Goal: Share content

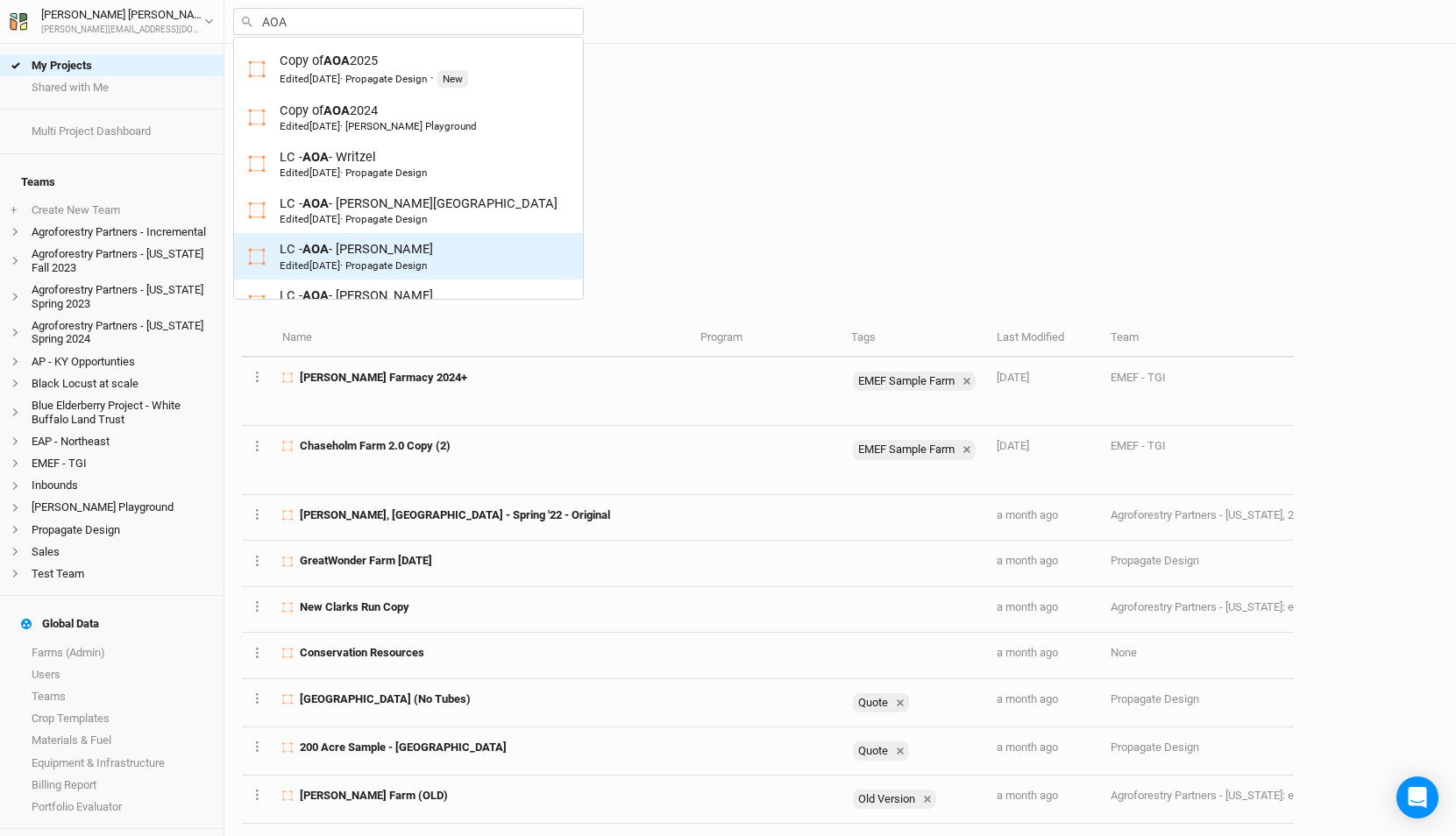
scroll to position [219, 0]
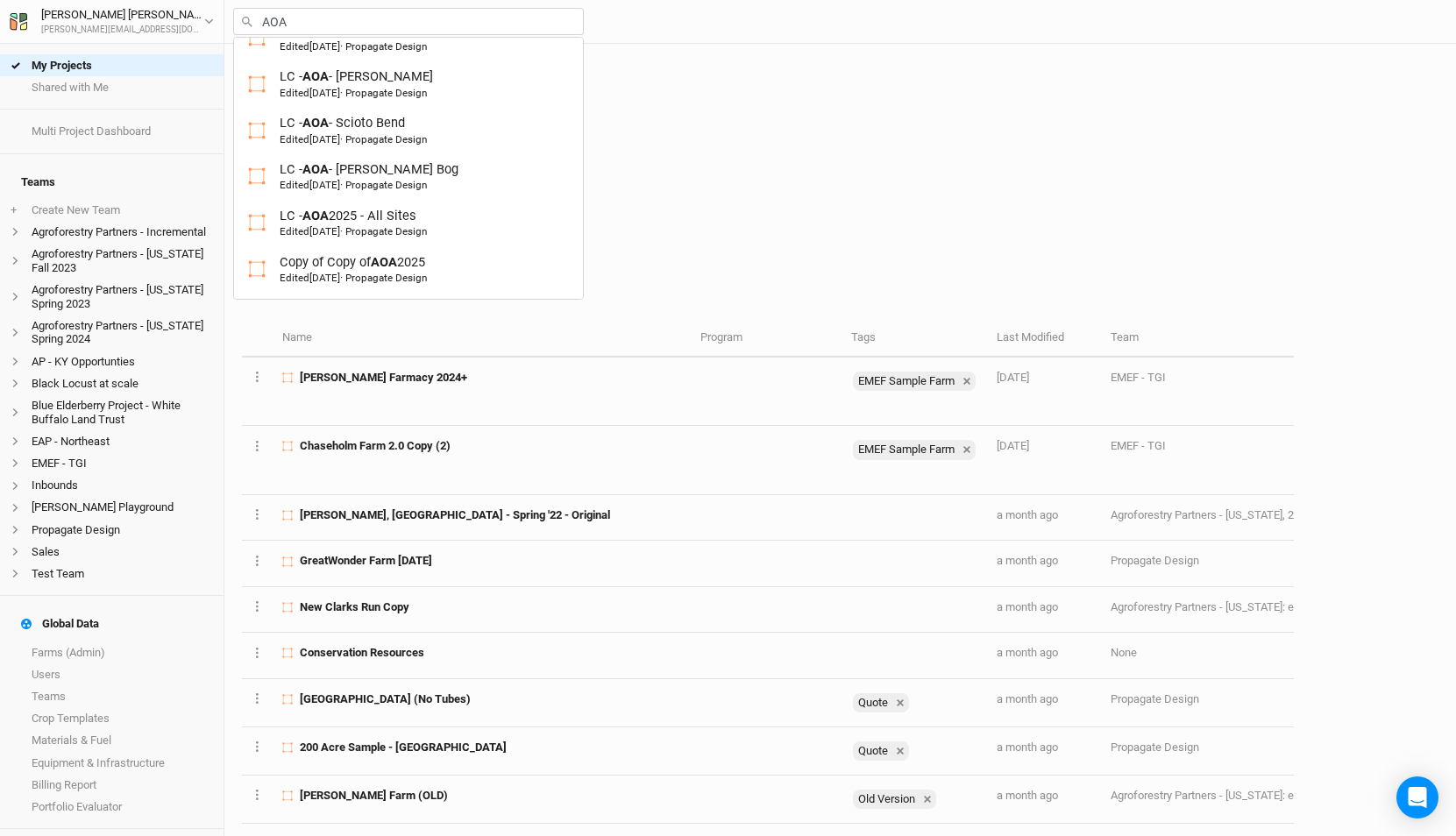
type input "AOA"
click at [812, 227] on div "Active Archived" at bounding box center [767, 221] width 1052 height 44
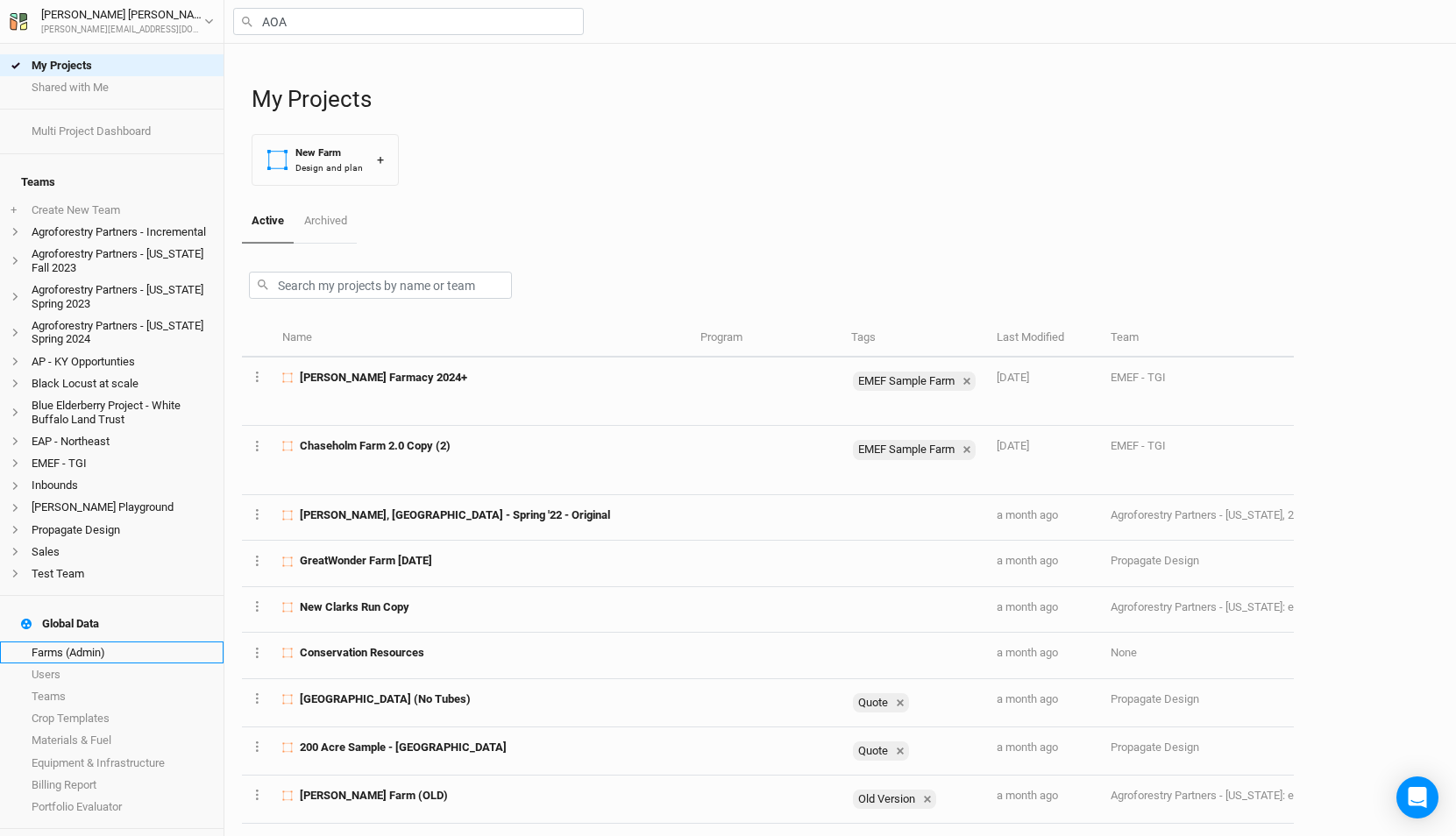
click at [106, 641] on link "Farms (Admin)" at bounding box center [112, 652] width 224 height 22
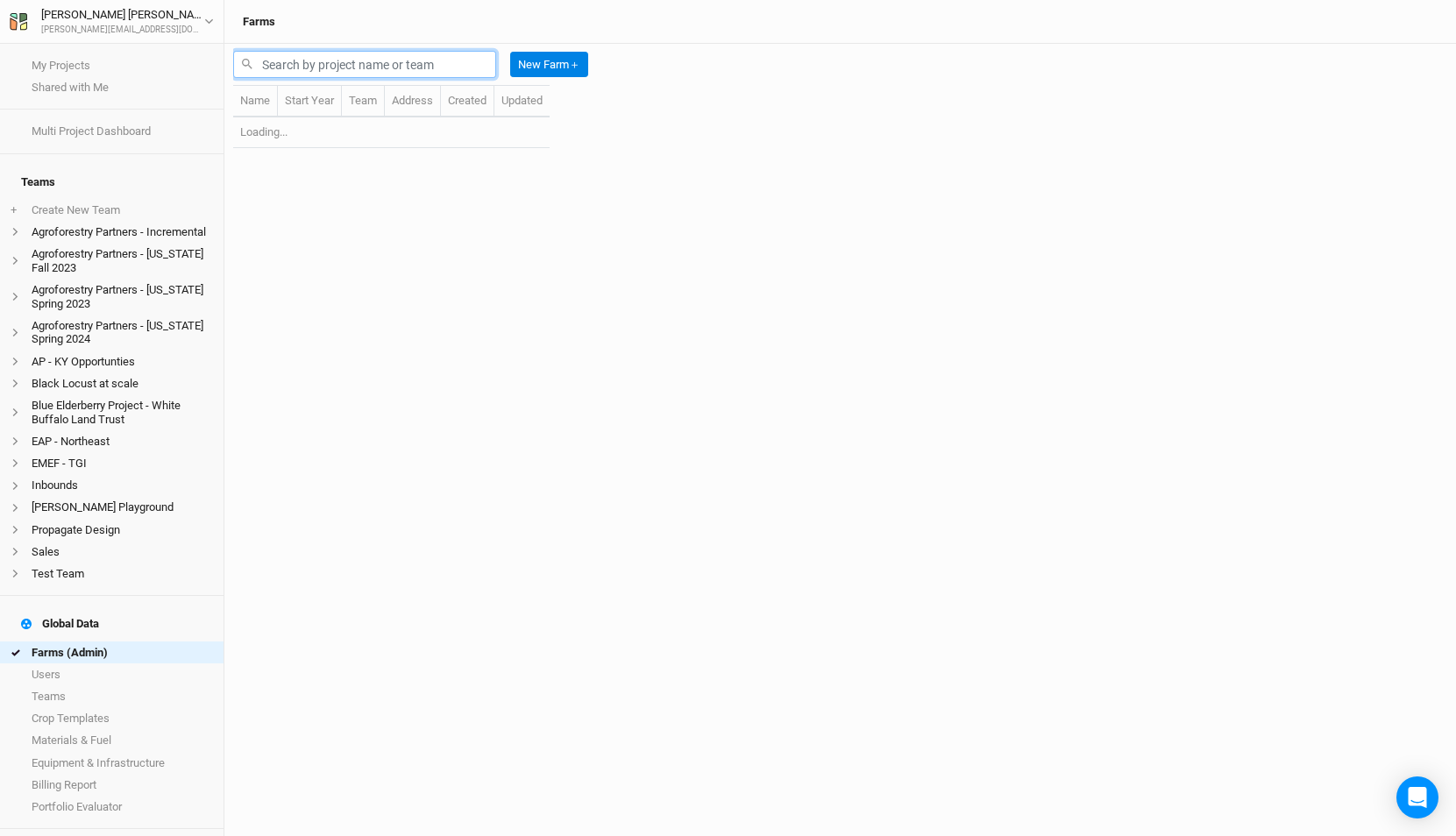
click at [373, 61] on input "text" at bounding box center [364, 65] width 263 height 28
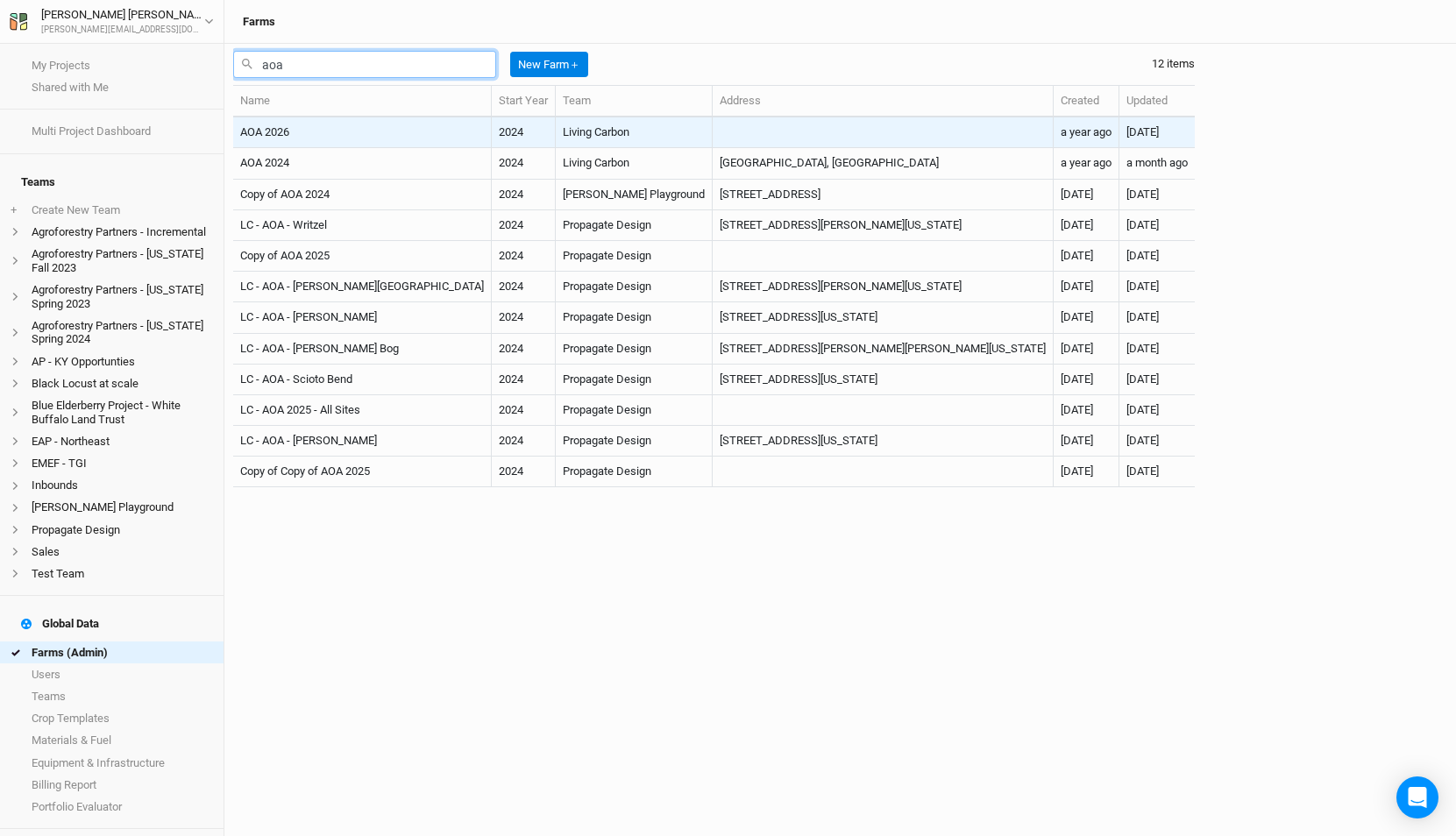
type input "aoa"
click at [395, 128] on td "AOA 2026" at bounding box center [362, 133] width 258 height 30
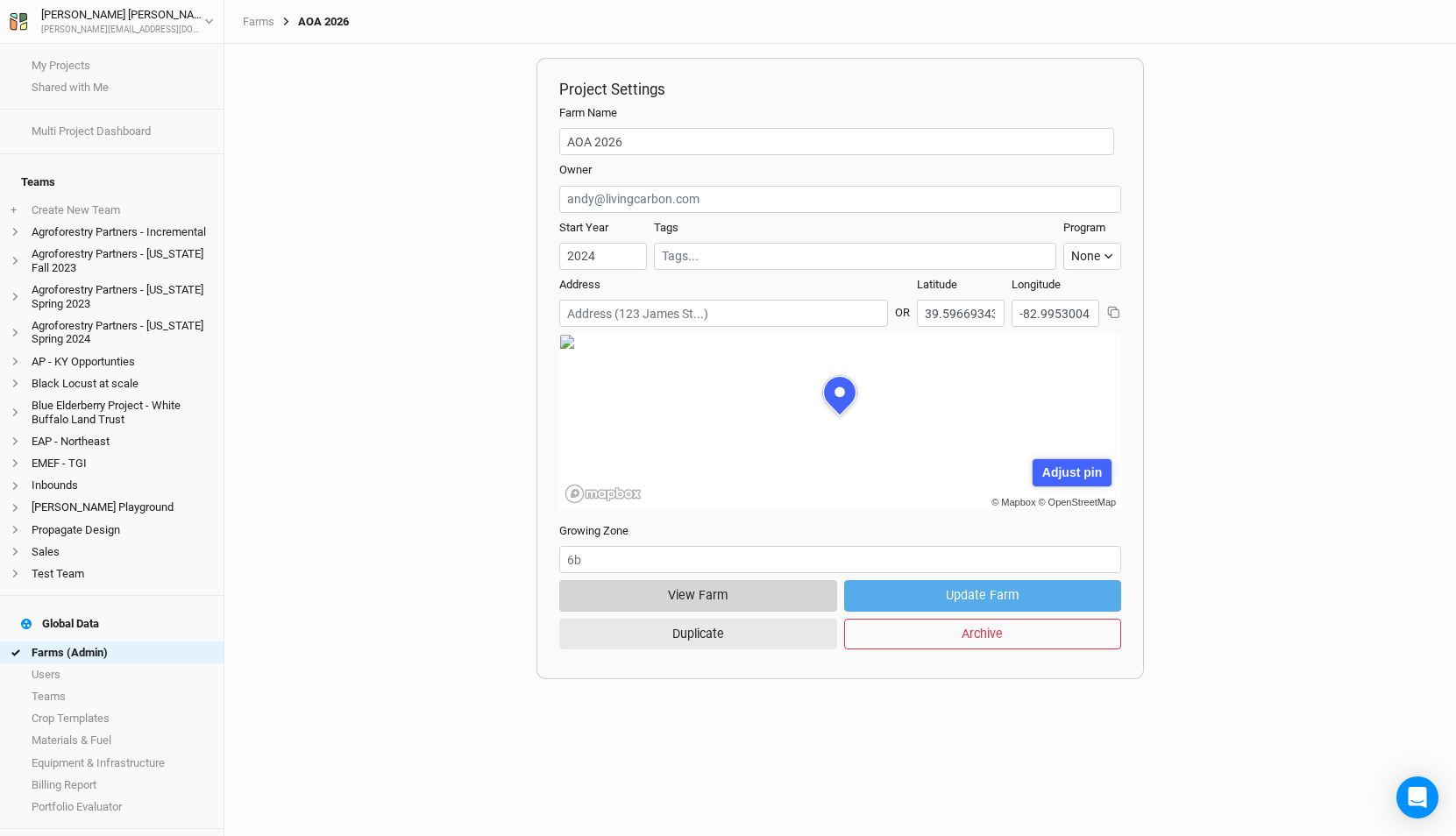
scroll to position [87, 281]
click at [750, 588] on button "View Farm" at bounding box center [698, 595] width 277 height 30
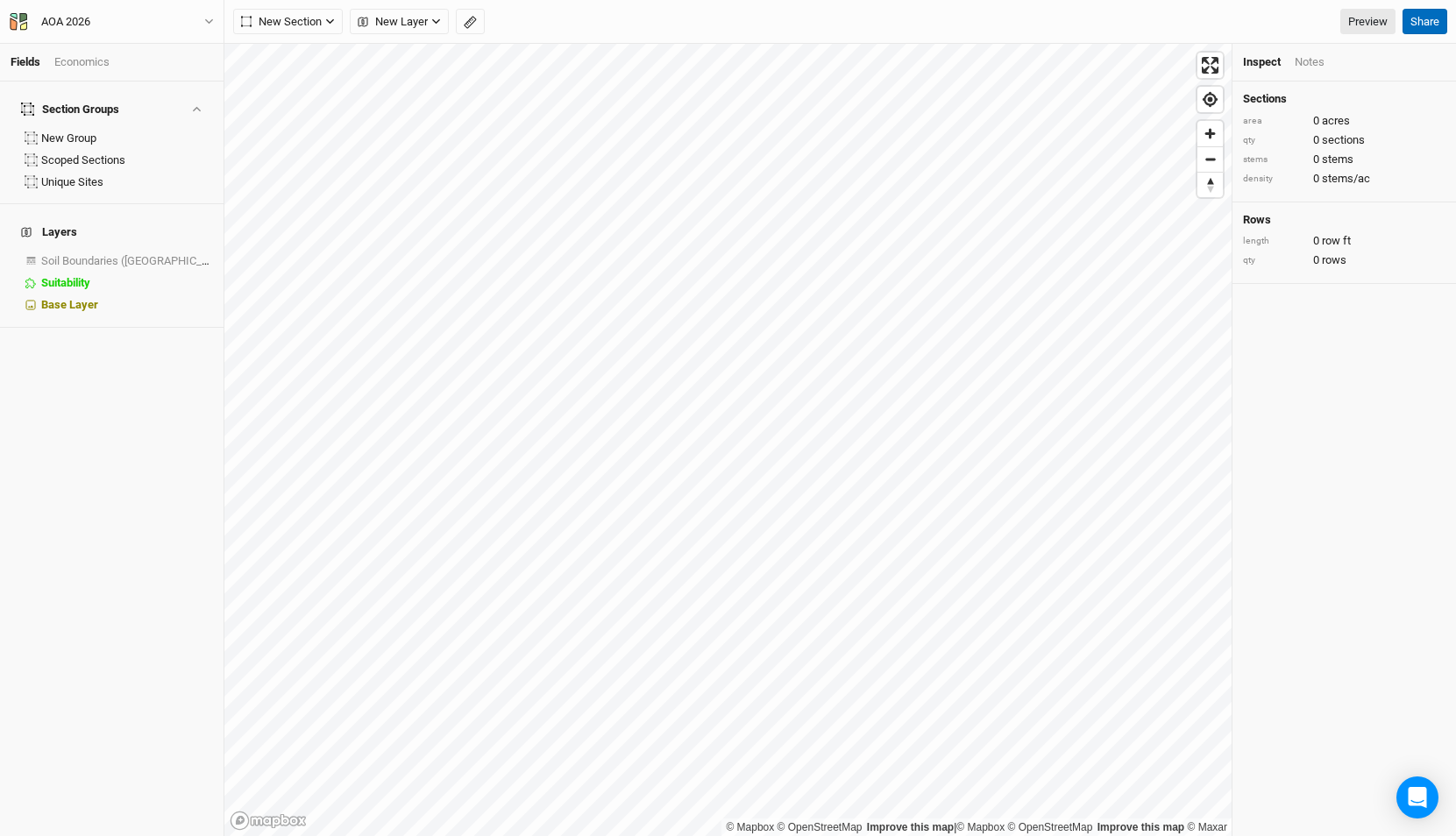
click at [1423, 23] on button "Share" at bounding box center [1426, 22] width 45 height 27
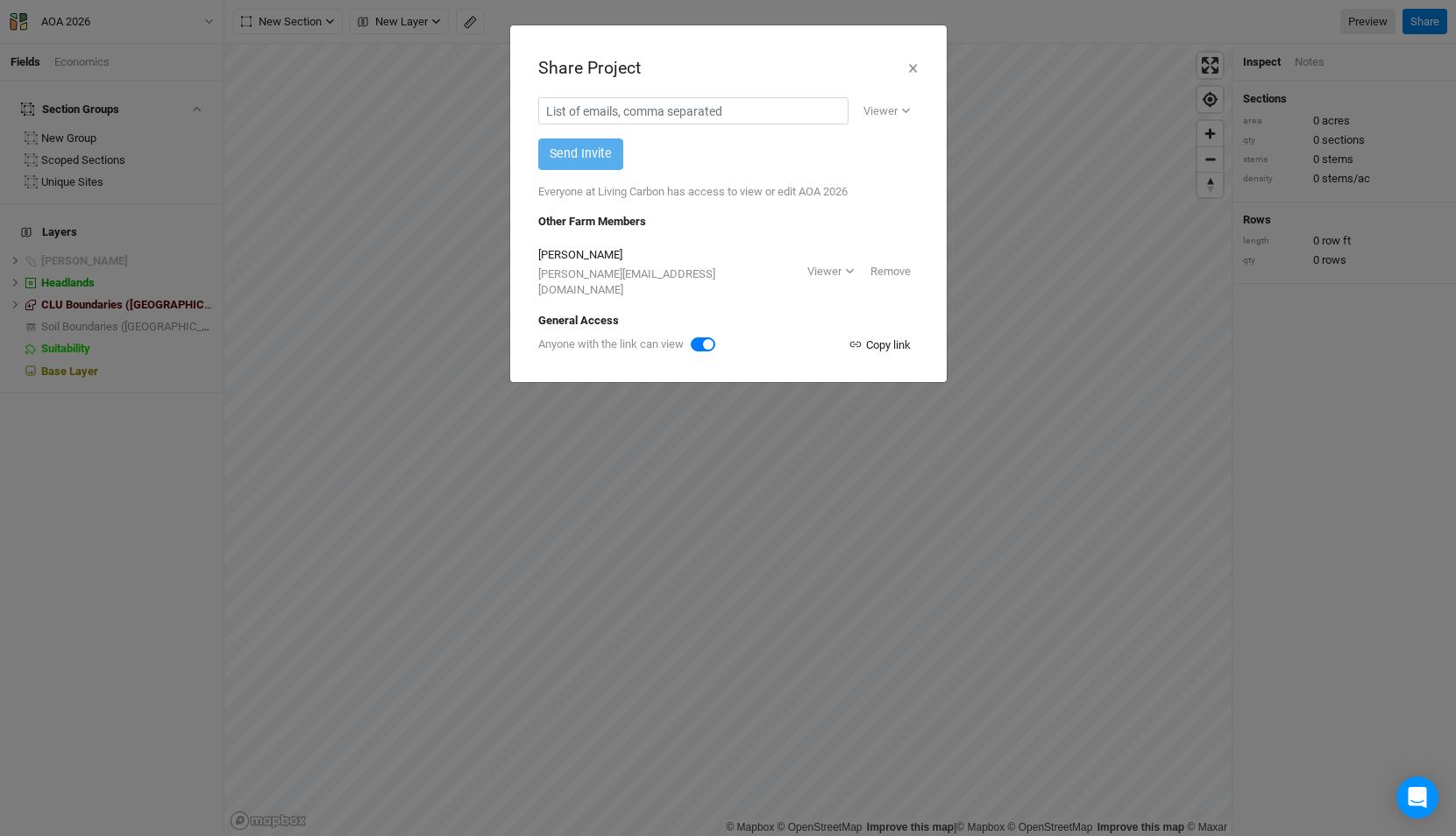
click at [876, 337] on div "Copy link" at bounding box center [879, 346] width 62 height 18
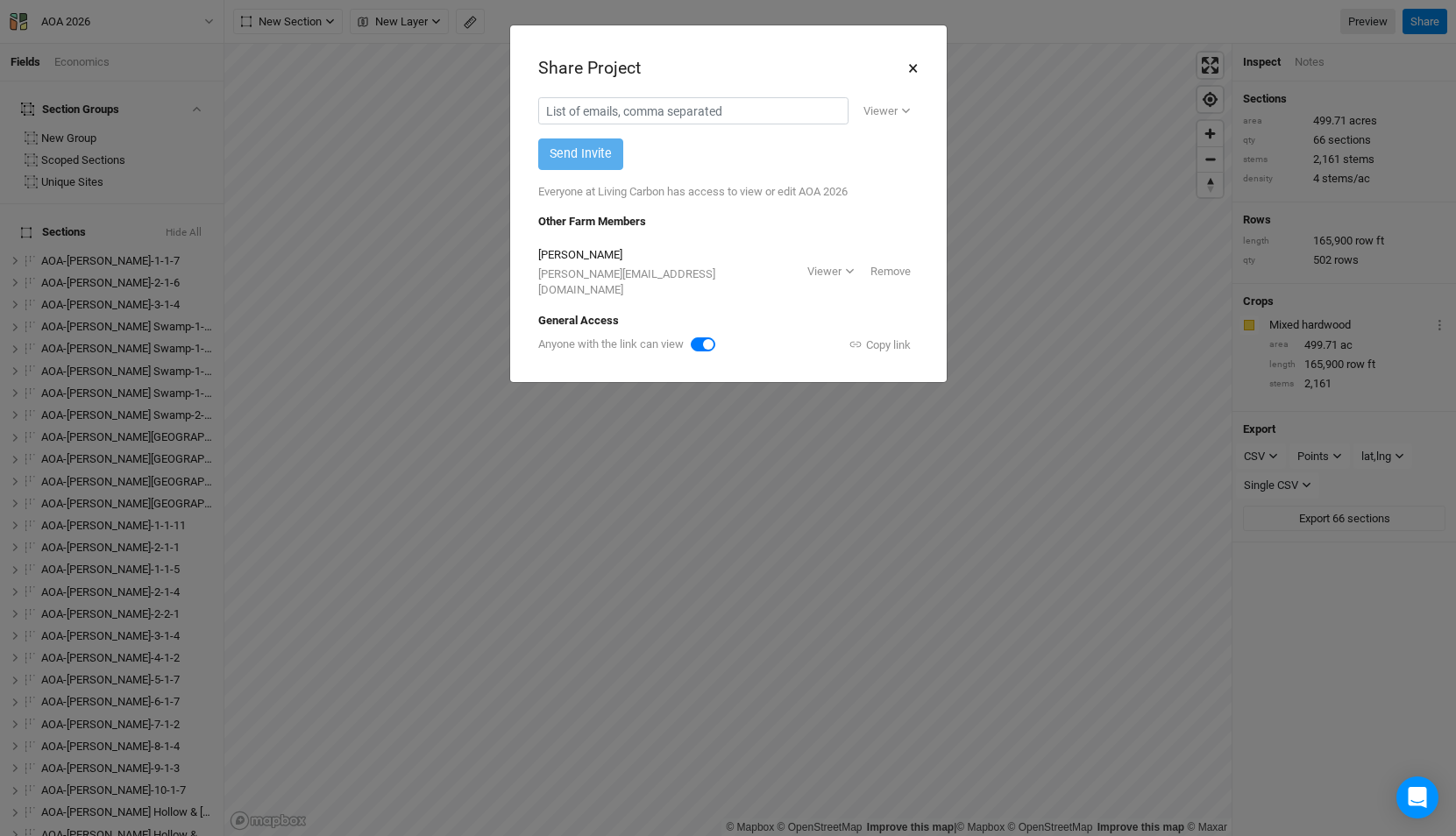
click at [915, 66] on button "×" at bounding box center [914, 68] width 12 height 29
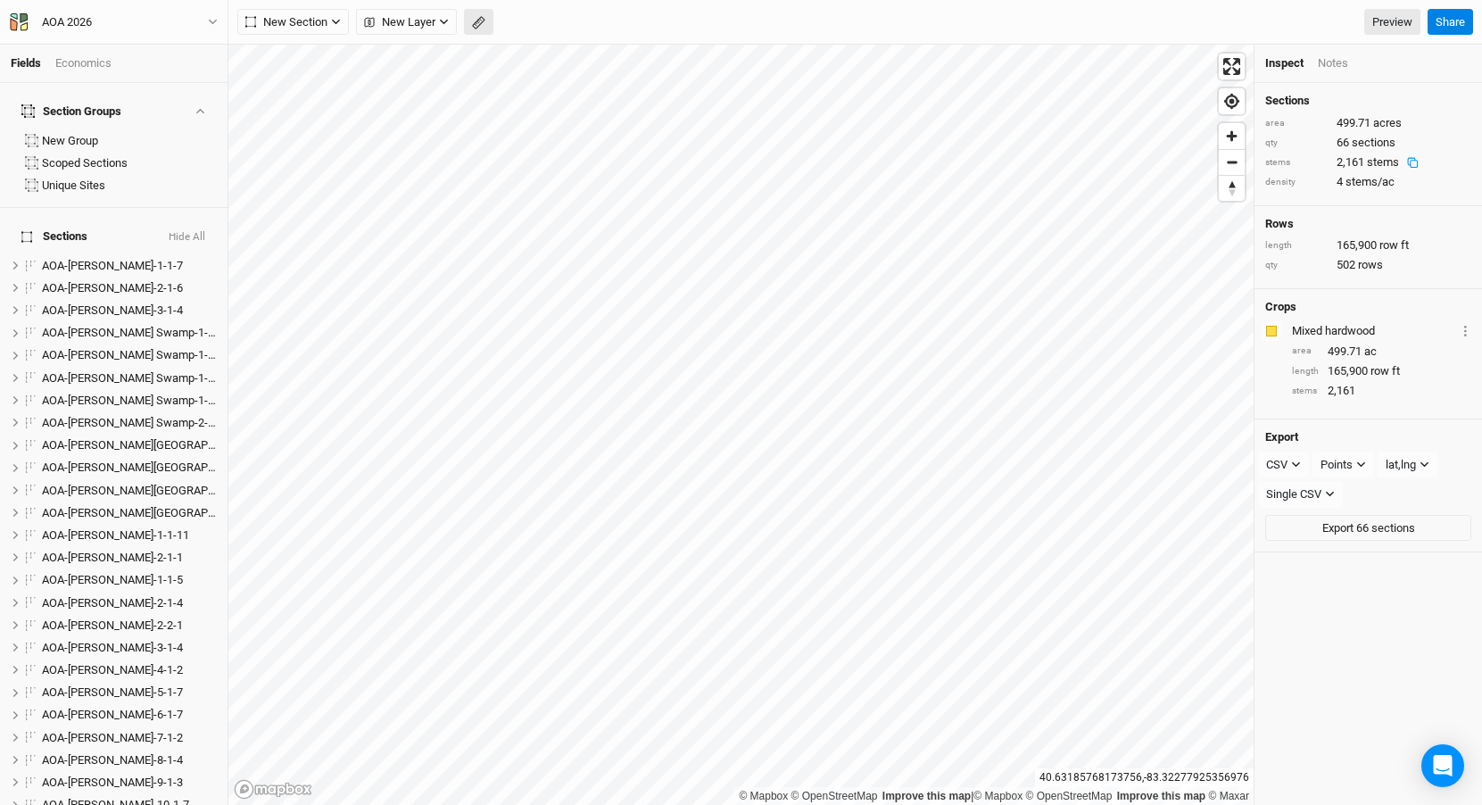
click at [483, 31] on button "button" at bounding box center [478, 22] width 29 height 27
click at [277, 21] on icon "button" at bounding box center [276, 22] width 11 height 11
click at [319, 12] on button "Done" at bounding box center [318, 22] width 43 height 27
click at [475, 18] on icon "button" at bounding box center [478, 22] width 13 height 13
click at [283, 26] on button "button" at bounding box center [276, 22] width 27 height 27
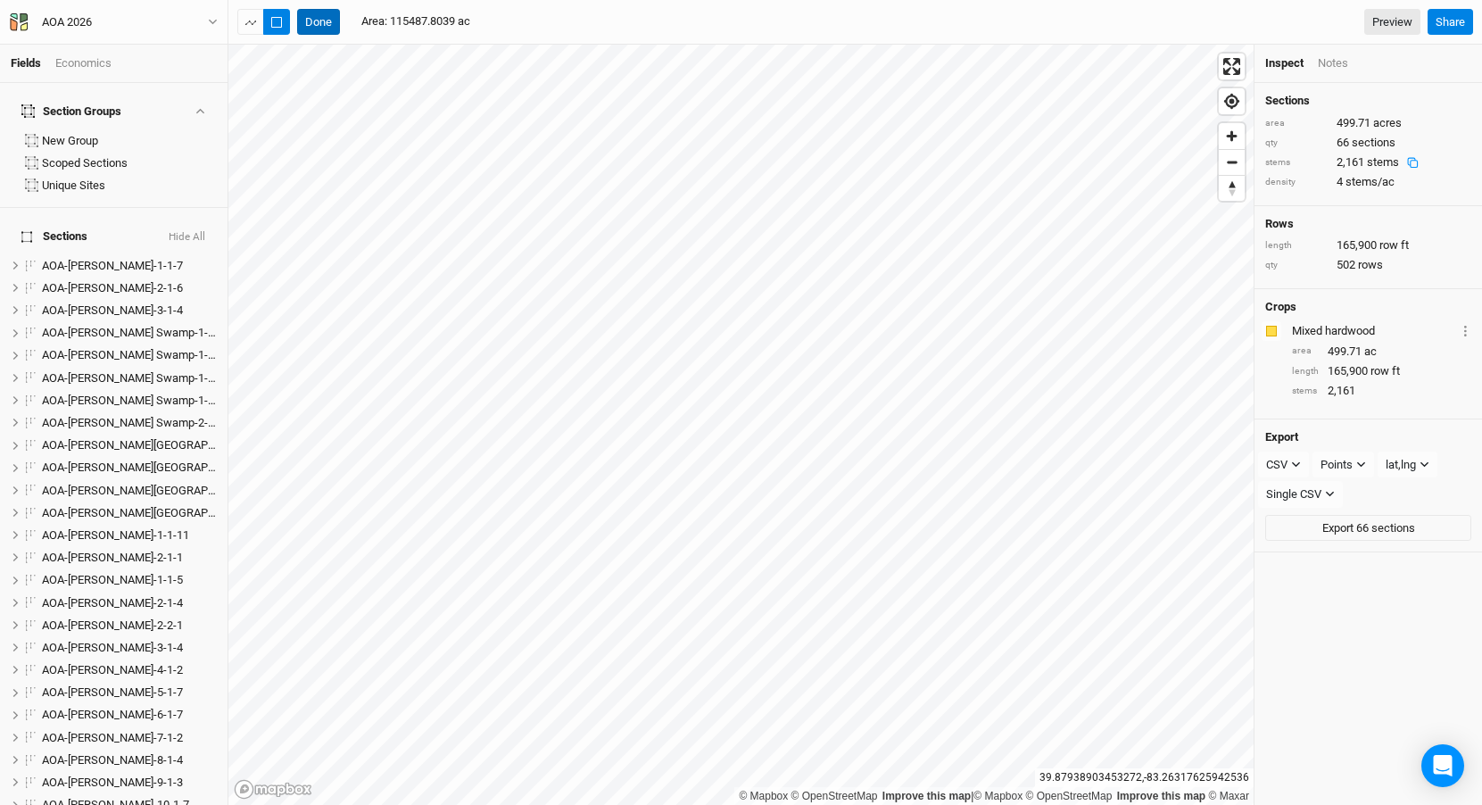
click at [328, 26] on button "Done" at bounding box center [318, 22] width 43 height 27
